Goal: Find contact information: Find contact information

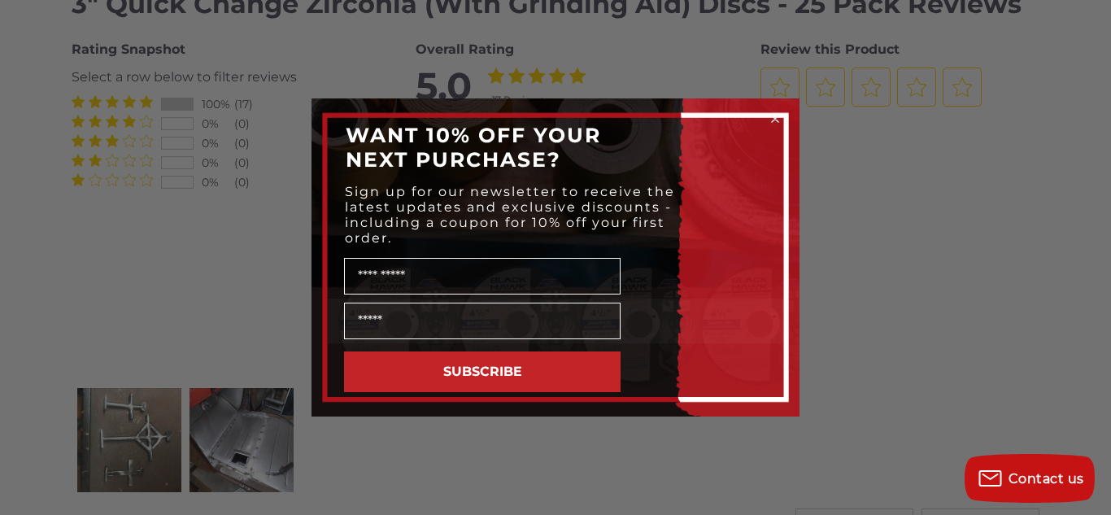
scroll to position [2426, 0]
click at [775, 120] on icon "Close dialog" at bounding box center [775, 118] width 7 height 7
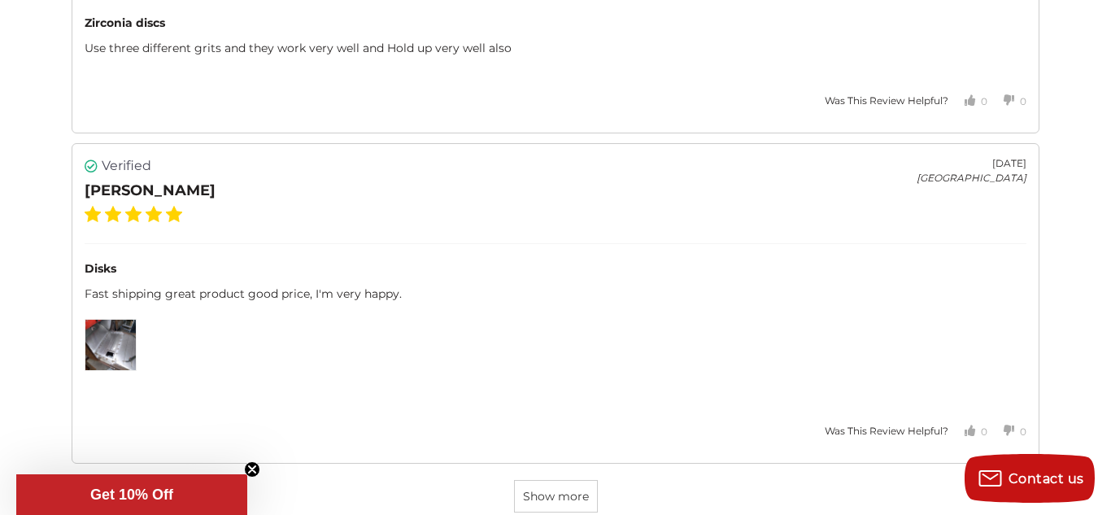
scroll to position [6041, 0]
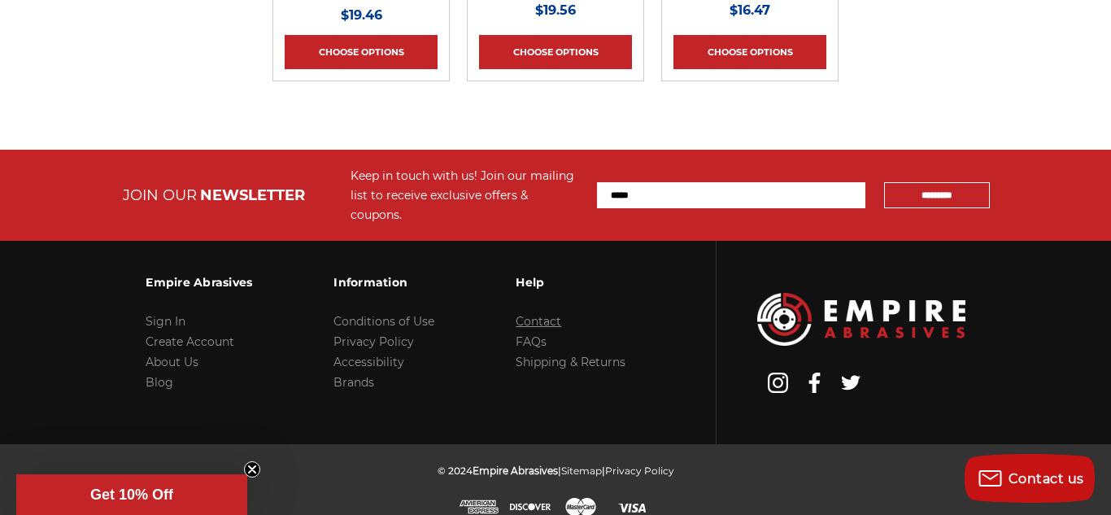
click at [548, 314] on link "Contact" at bounding box center [538, 321] width 46 height 15
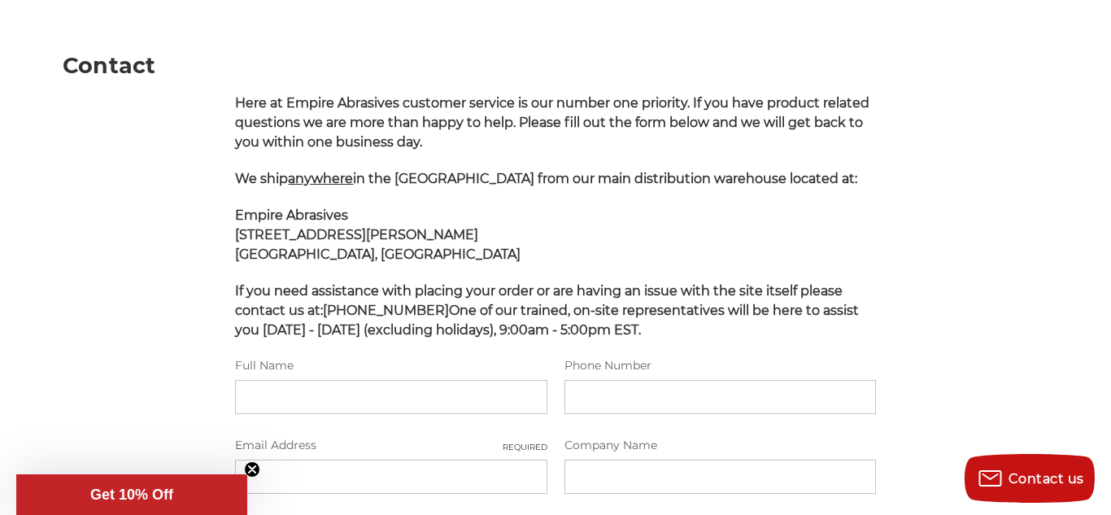
scroll to position [204, 0]
